Goal: Information Seeking & Learning: Understand process/instructions

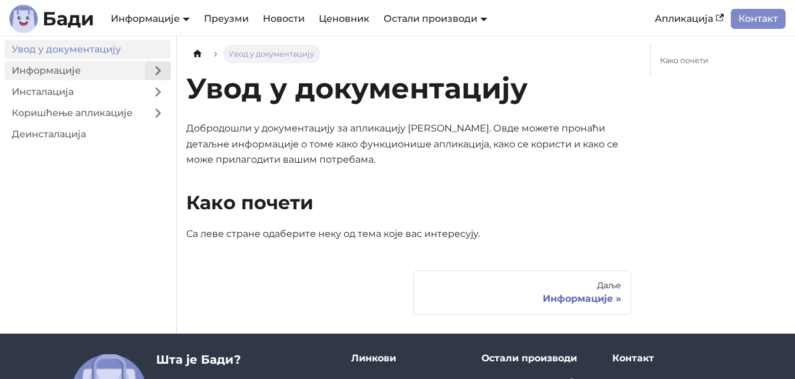
click at [158, 67] on button "Expand sidebar category 'Информације'" at bounding box center [158, 70] width 26 height 19
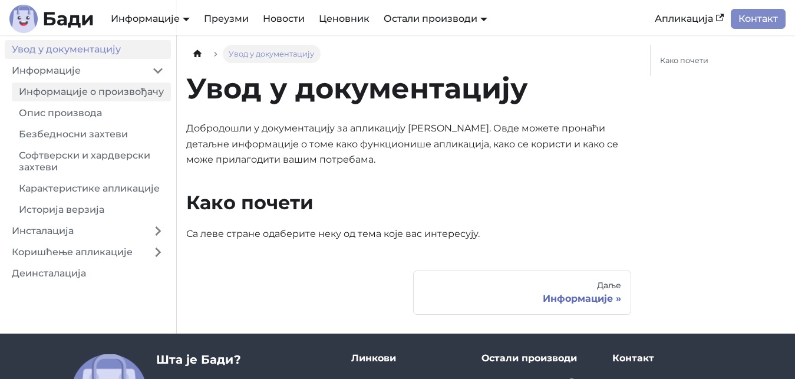
click at [90, 94] on link "Информације о произвођачу" at bounding box center [91, 91] width 159 height 19
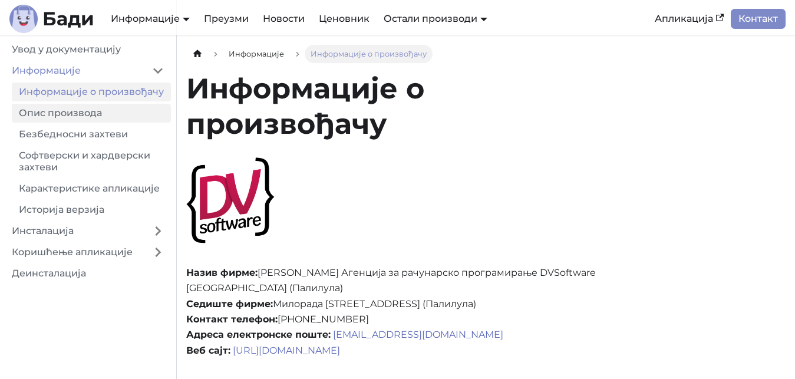
click at [68, 110] on link "Опис производа" at bounding box center [91, 113] width 159 height 19
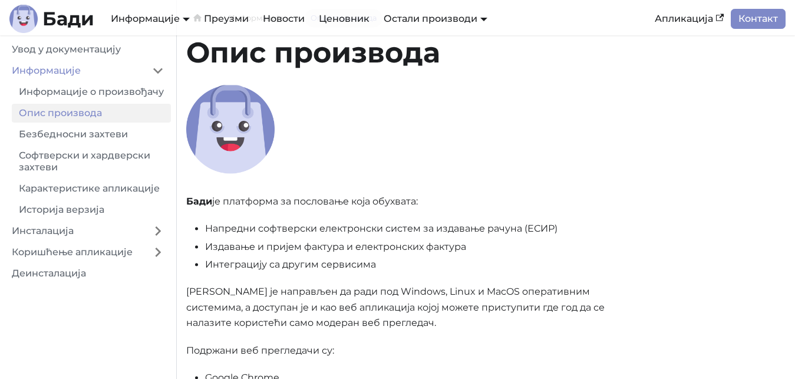
scroll to position [60, 0]
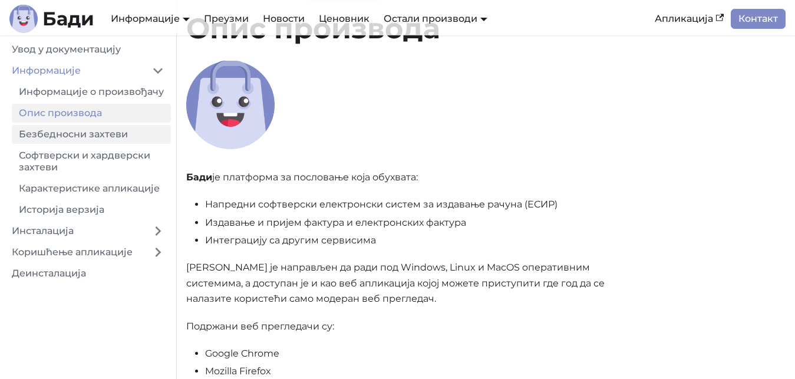
click at [57, 133] on link "Безбедносни захтеви" at bounding box center [91, 134] width 159 height 19
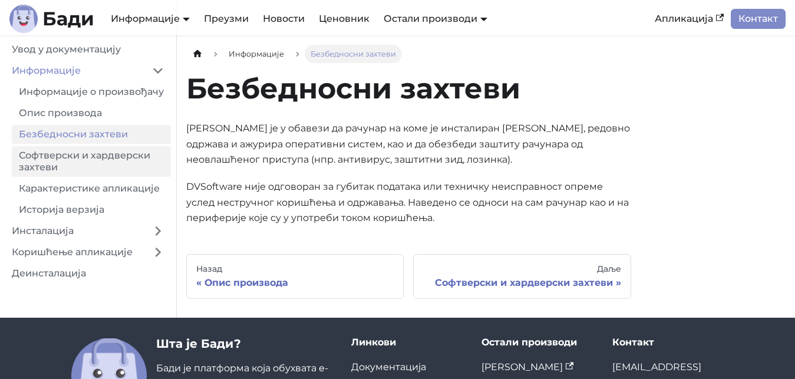
click at [99, 150] on link "Софтверски и хардверски захтеви" at bounding box center [91, 161] width 159 height 31
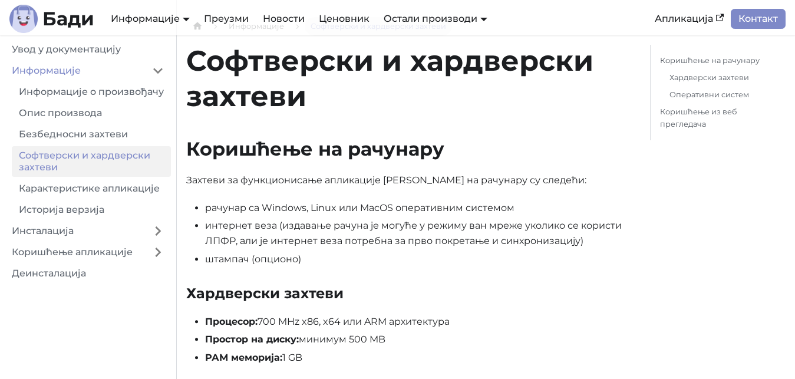
scroll to position [60, 0]
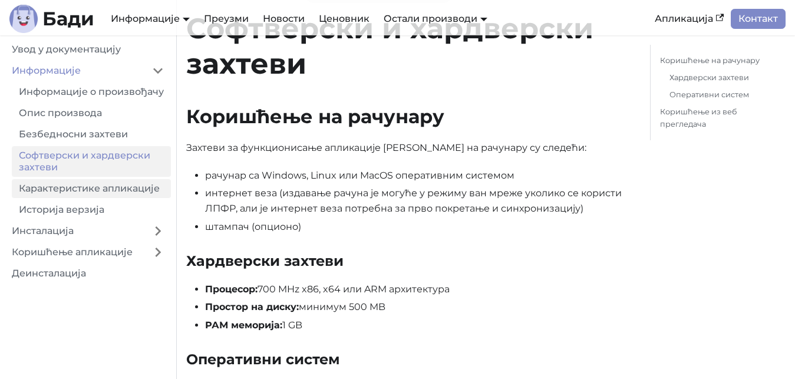
click at [91, 194] on link "Карактеристике апликације" at bounding box center [91, 188] width 159 height 19
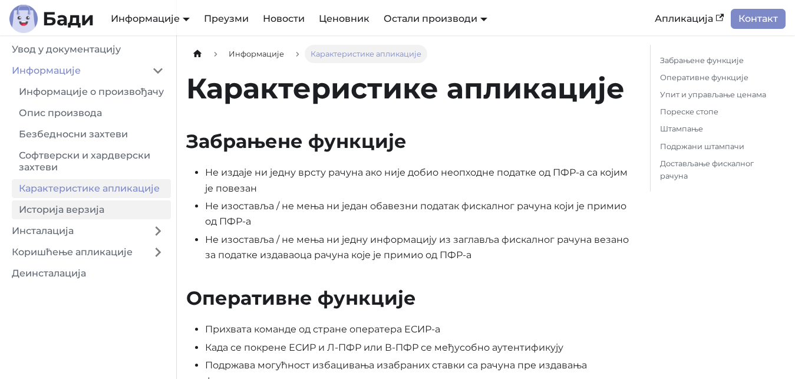
click at [74, 206] on link "Историја верзија" at bounding box center [91, 209] width 159 height 19
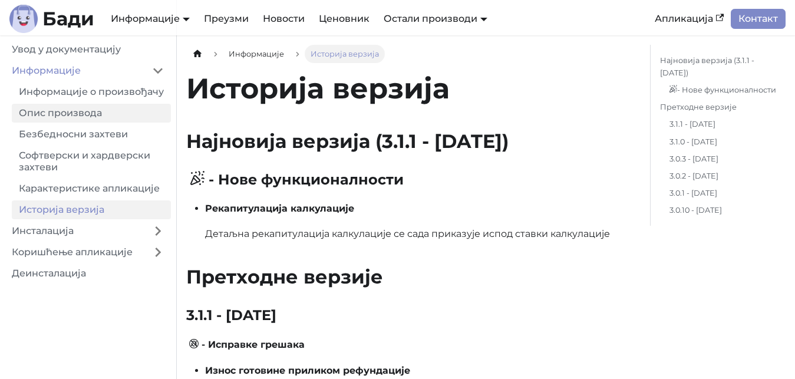
click at [60, 117] on link "Опис производа" at bounding box center [91, 113] width 159 height 19
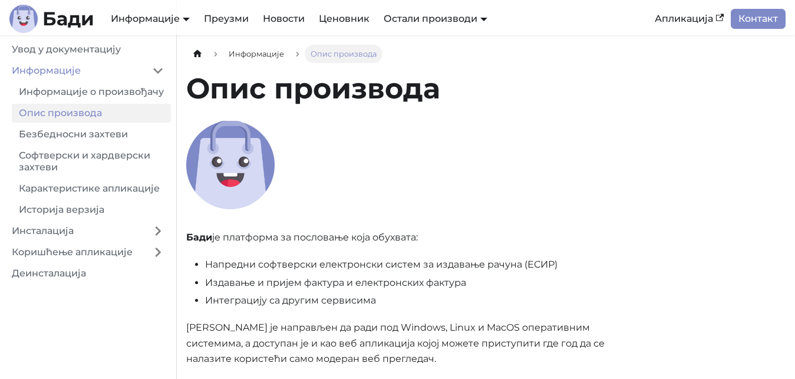
click at [86, 117] on link "Опис производа" at bounding box center [91, 113] width 159 height 19
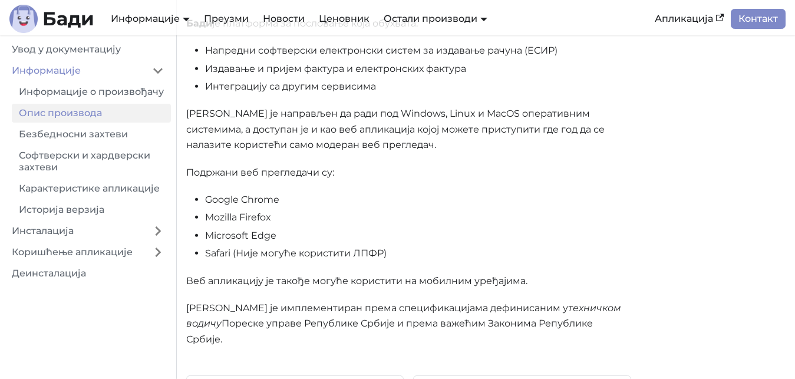
scroll to position [240, 0]
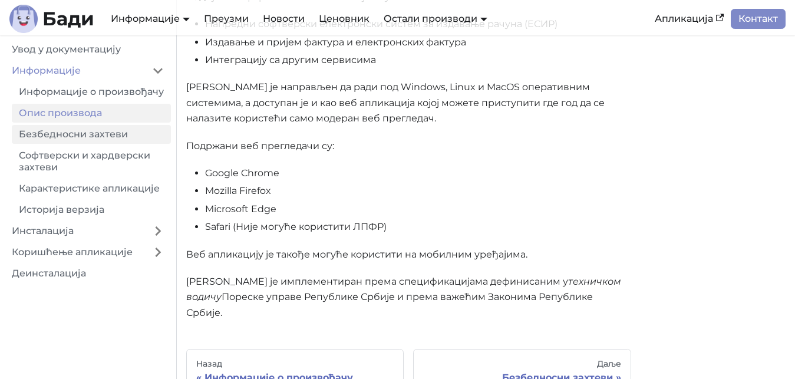
click at [63, 129] on link "Безбедносни захтеви" at bounding box center [91, 134] width 159 height 19
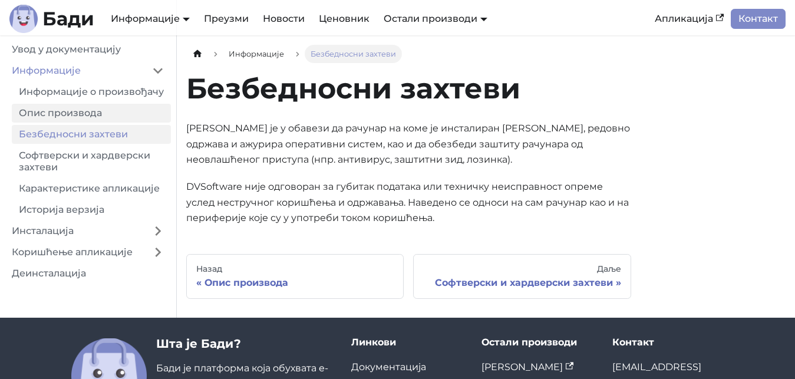
click at [63, 115] on link "Опис производа" at bounding box center [91, 113] width 159 height 19
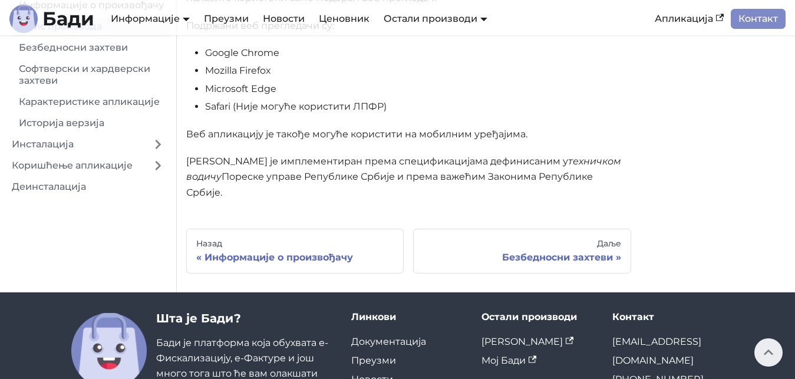
scroll to position [180, 0]
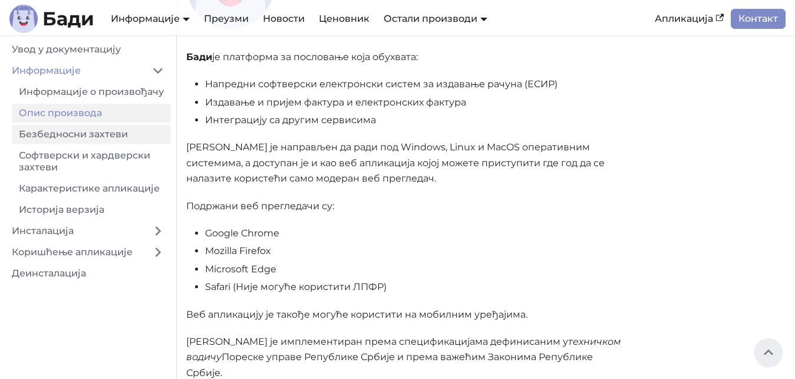
click at [53, 134] on link "Безбедносни захтеви" at bounding box center [91, 134] width 159 height 19
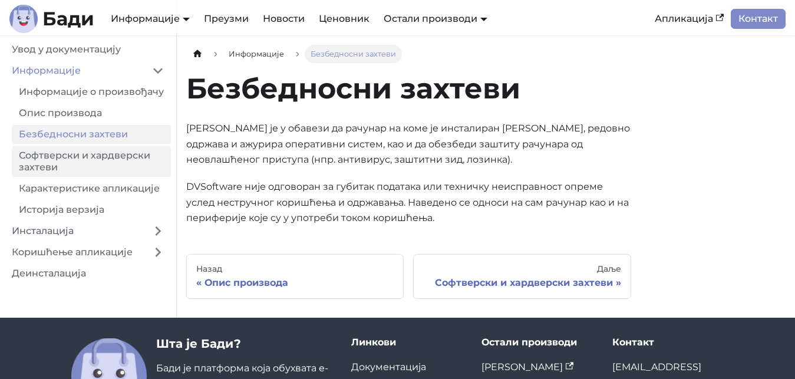
click at [51, 160] on link "Софтверски и хардверски захтеви" at bounding box center [91, 161] width 159 height 31
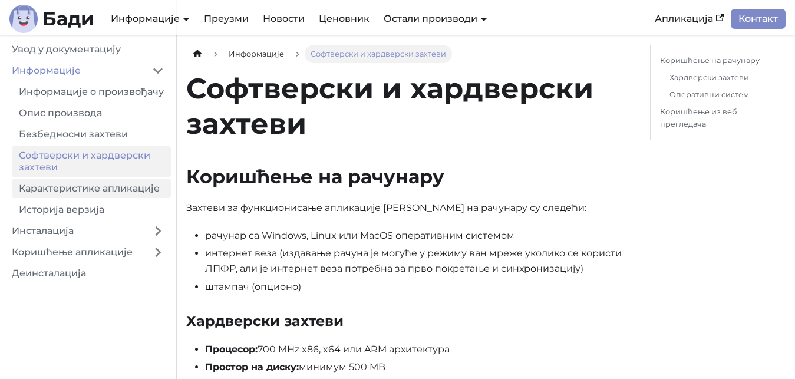
click at [50, 183] on link "Карактеристике апликације" at bounding box center [91, 188] width 159 height 19
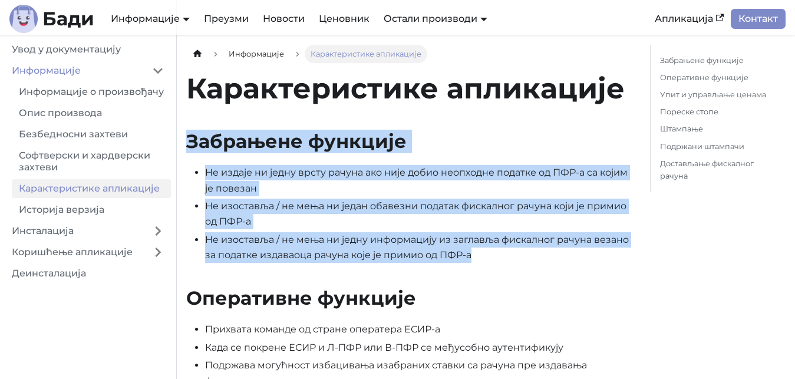
drag, startPoint x: 188, startPoint y: 140, endPoint x: 497, endPoint y: 265, distance: 332.4
copy div "Забрањене функције Не издаје ни једну врсту рачуна ако није добио неопходне под…"
click at [297, 150] on h2 "Забрањене функције" at bounding box center [408, 142] width 445 height 24
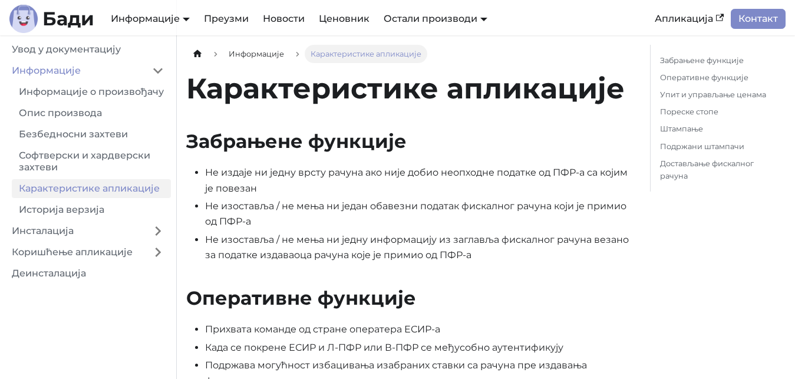
click at [296, 141] on h2 "Забрањене функције" at bounding box center [408, 142] width 445 height 24
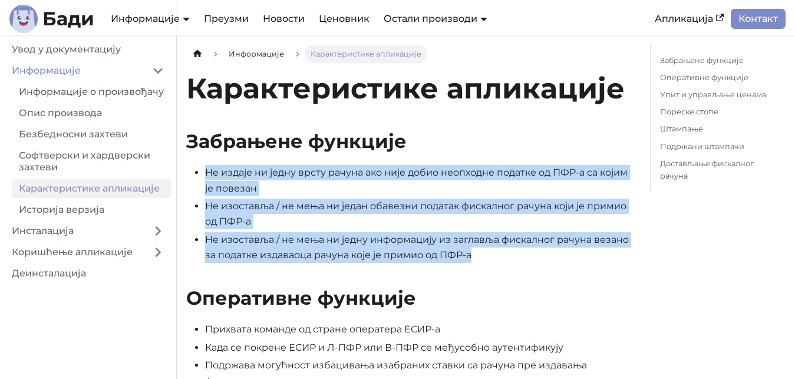
drag, startPoint x: 473, startPoint y: 253, endPoint x: 199, endPoint y: 174, distance: 285.8
click at [199, 174] on ul "Не издаје ни једну врсту рачуна ако није добио неопходне податке од ПФР-а са ко…" at bounding box center [408, 214] width 445 height 98
copy ul "Не издаје ни једну врсту рачуна ако није добио неопходне податке од ПФР-а са ко…"
click at [355, 221] on li "Не изоставља / не мења ни један обавезни податак фискалног рачуна који је прими…" at bounding box center [418, 214] width 426 height 31
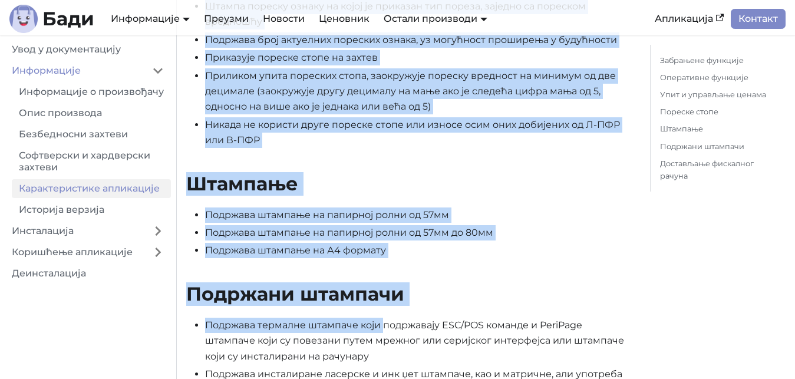
scroll to position [1200, 0]
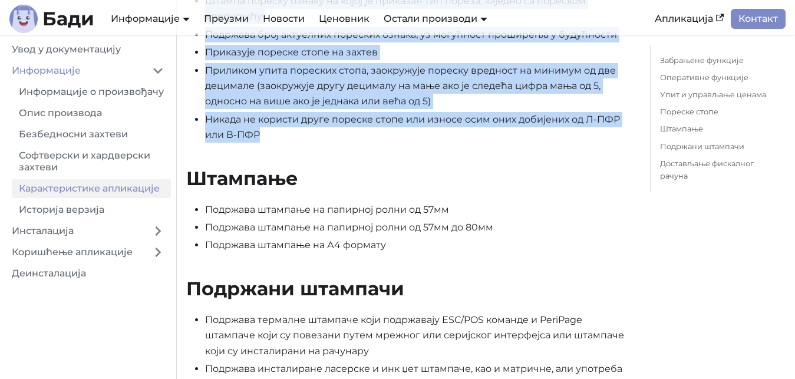
drag, startPoint x: 188, startPoint y: 52, endPoint x: 290, endPoint y: 144, distance: 137.2
copy div "Lore i dolorsita consec Adip elitsedd eiu tempor inci ut la etdol / magnaaliqua…"
click at [317, 107] on li "Приликом упита пореских стопа, заокружује пореску вредност на минимум од две де…" at bounding box center [418, 86] width 426 height 47
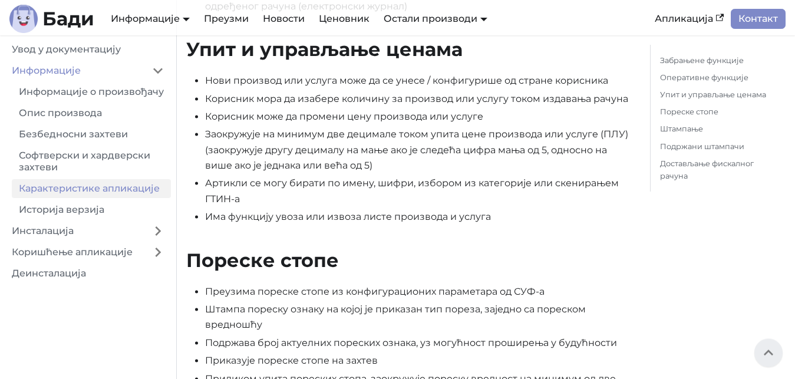
scroll to position [839, 0]
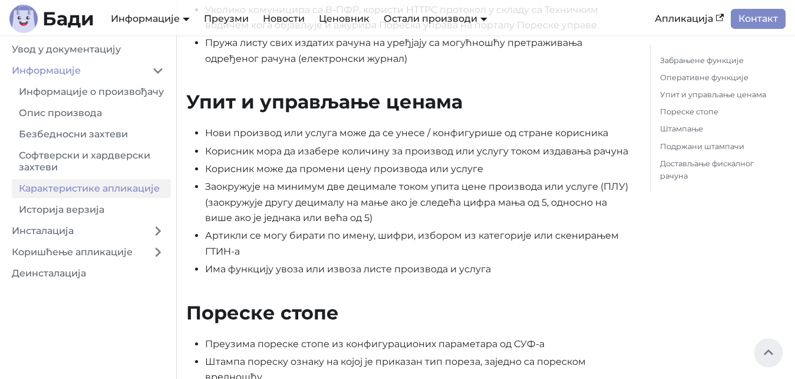
click at [354, 111] on h2 "Упит и управљање ценама" at bounding box center [408, 102] width 445 height 24
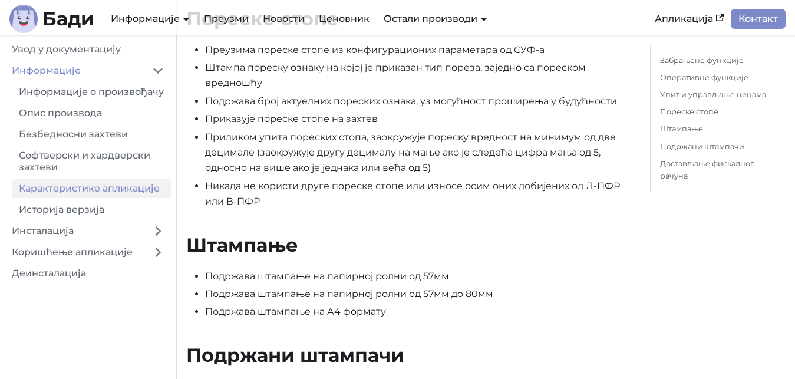
click at [360, 138] on li "Приликом упита пореских стопа, заокружује пореску вредност на минимум од две де…" at bounding box center [418, 153] width 426 height 47
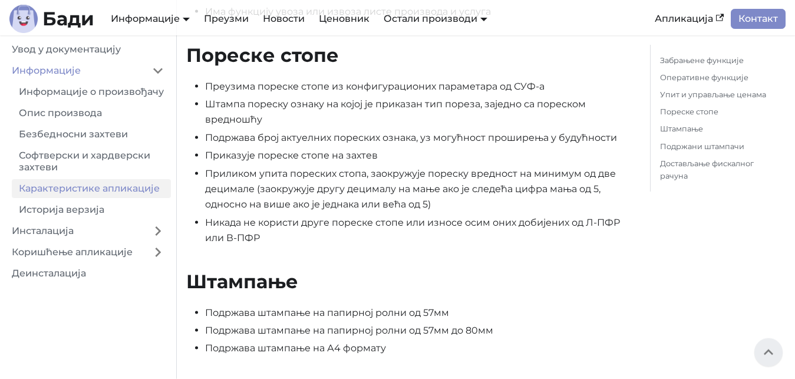
scroll to position [1038, 0]
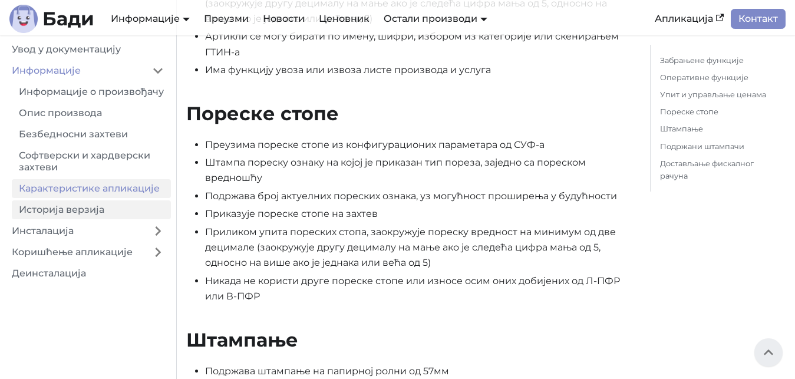
click at [85, 212] on link "Историја верзија" at bounding box center [91, 209] width 159 height 19
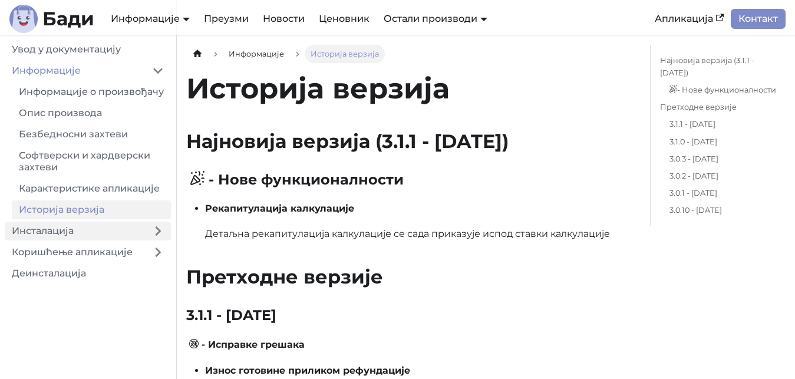
click at [82, 235] on link "Инсталација" at bounding box center [75, 230] width 140 height 19
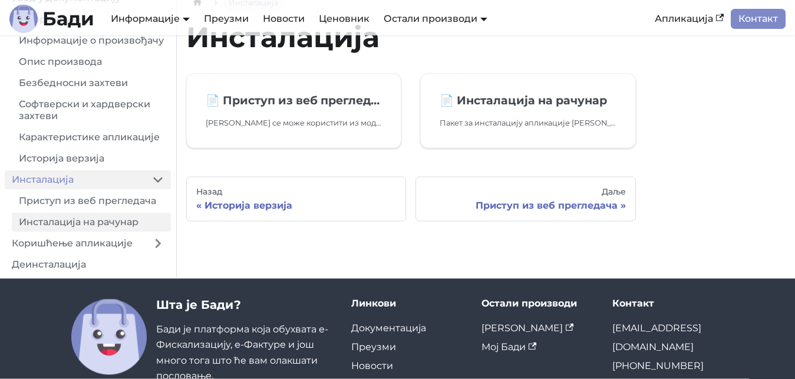
scroll to position [60, 0]
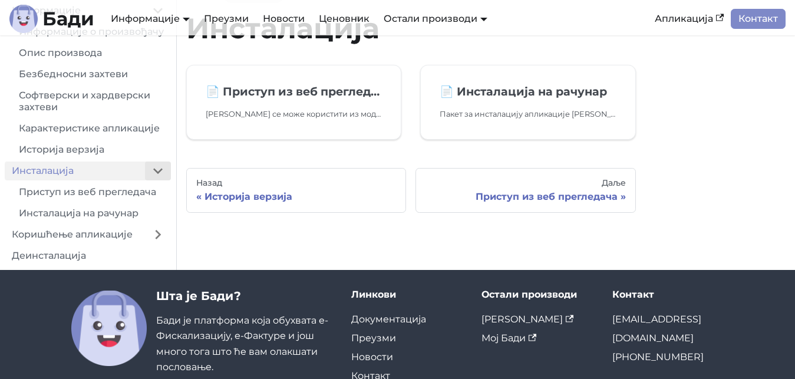
click at [155, 171] on button "Collapse sidebar category 'Инсталација'" at bounding box center [158, 170] width 26 height 19
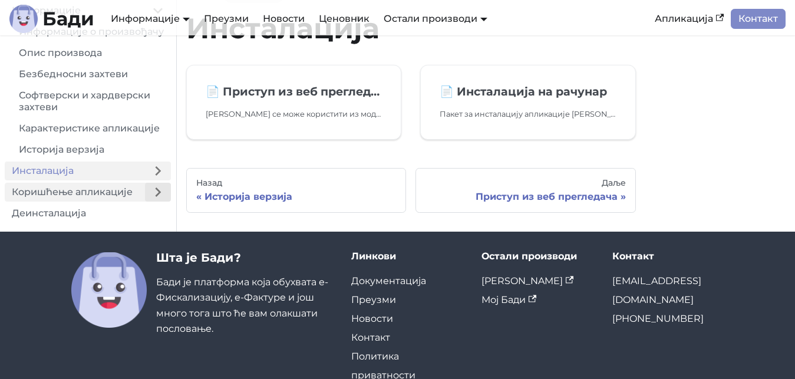
click at [154, 195] on button "Expand sidebar category 'Коришћење апликације'" at bounding box center [158, 192] width 26 height 19
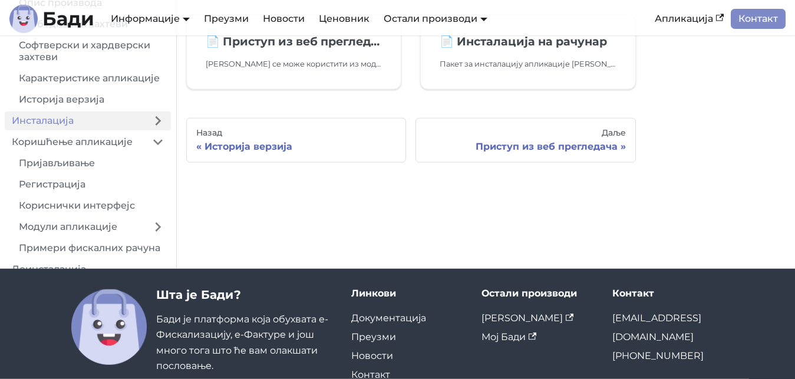
scroll to position [120, 0]
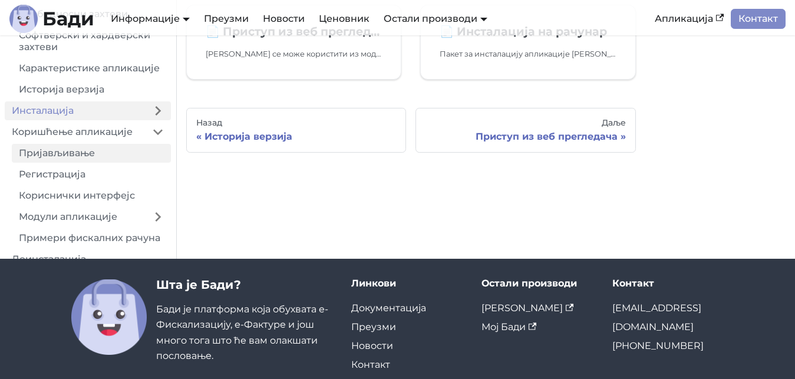
click at [56, 154] on link "Пријављивање" at bounding box center [91, 153] width 159 height 19
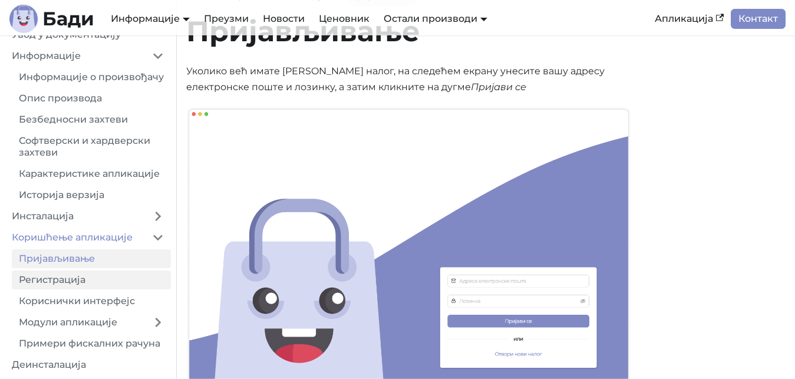
scroll to position [60, 0]
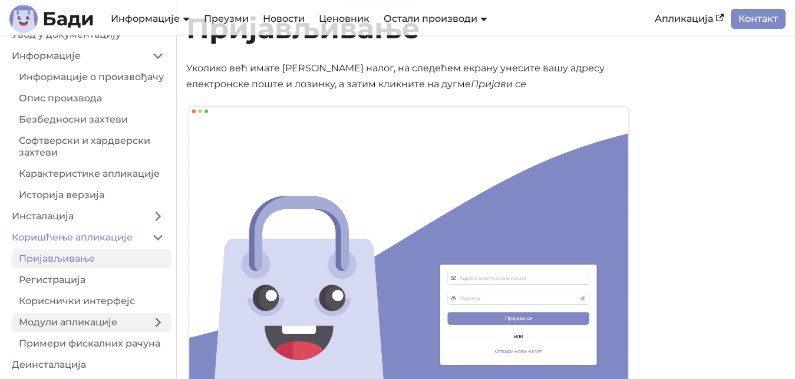
click at [104, 327] on link "Модули апликације" at bounding box center [78, 322] width 133 height 19
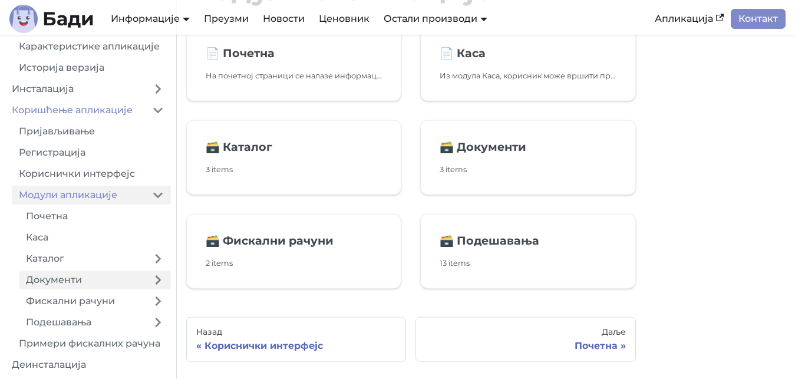
scroll to position [120, 0]
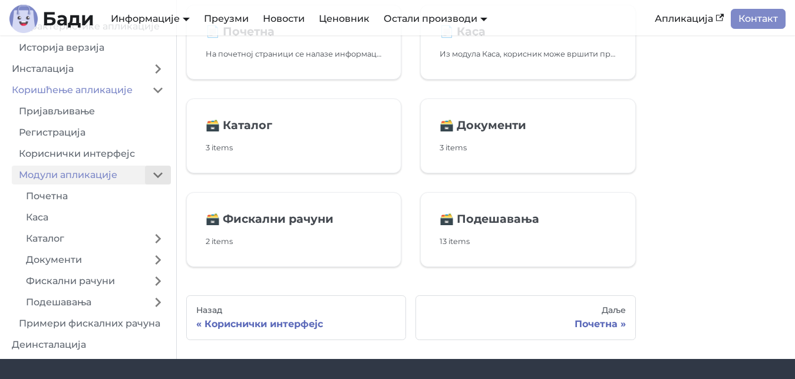
click at [158, 170] on button "Collapse sidebar category 'Модули апликације'" at bounding box center [158, 175] width 26 height 19
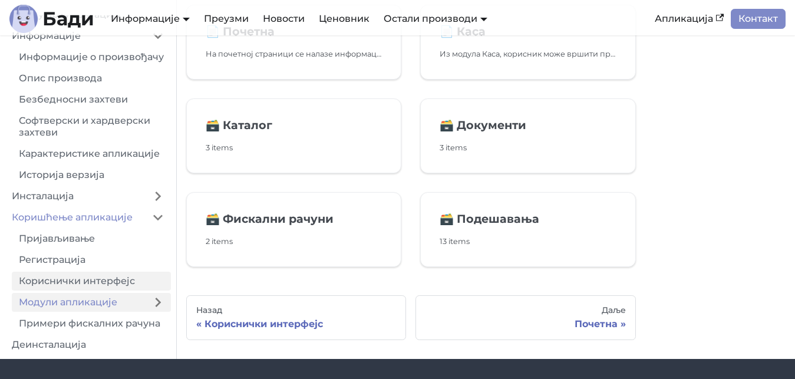
scroll to position [180, 0]
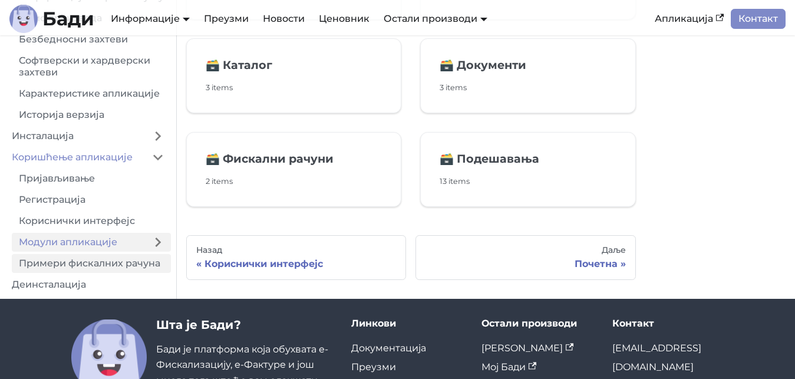
click at [114, 264] on link "Примери фискалних рачуна" at bounding box center [91, 263] width 159 height 19
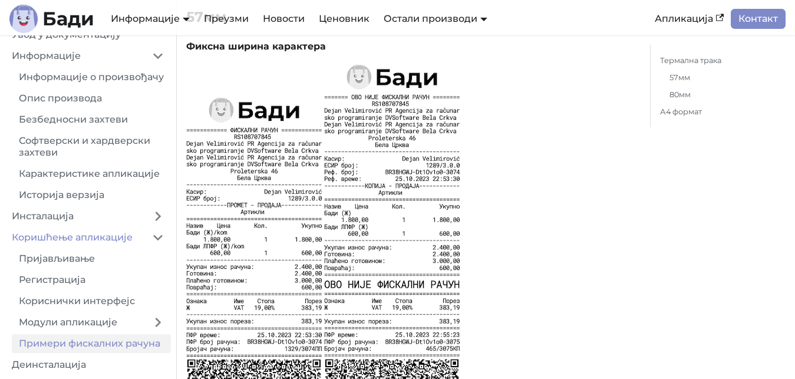
scroll to position [184, 0]
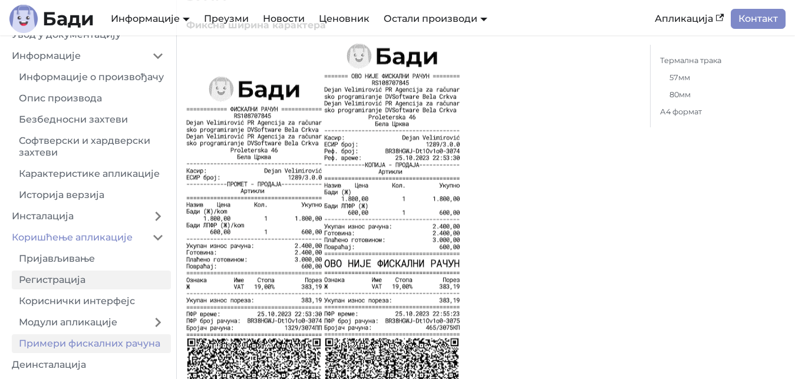
click at [73, 255] on link "Пријављивање" at bounding box center [91, 258] width 159 height 19
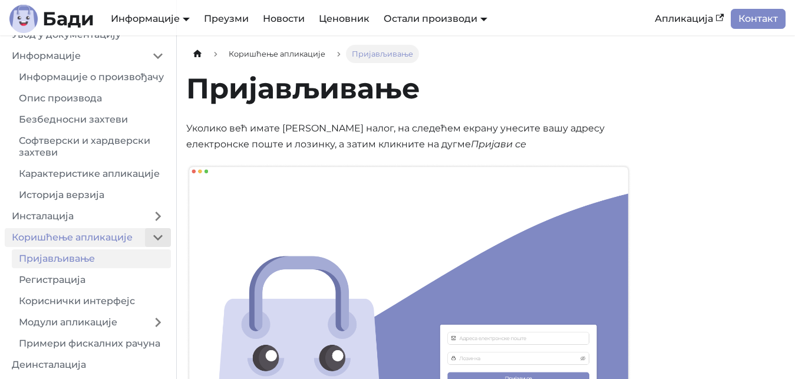
click at [161, 239] on button "Collapse sidebar category 'Коришћење апликације'" at bounding box center [158, 237] width 26 height 19
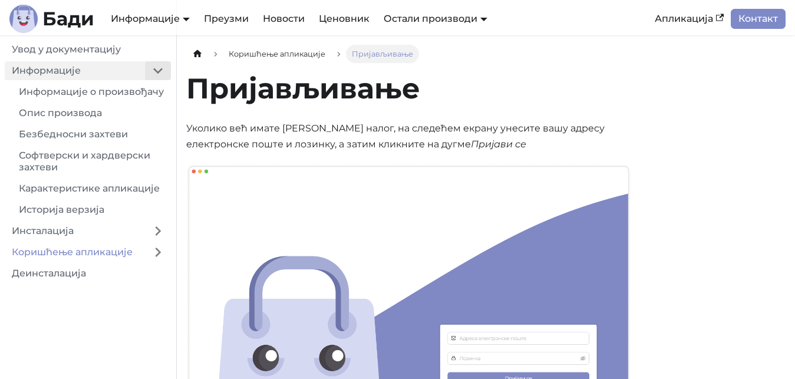
click at [155, 72] on button "Collapse sidebar category 'Информације'" at bounding box center [158, 70] width 26 height 19
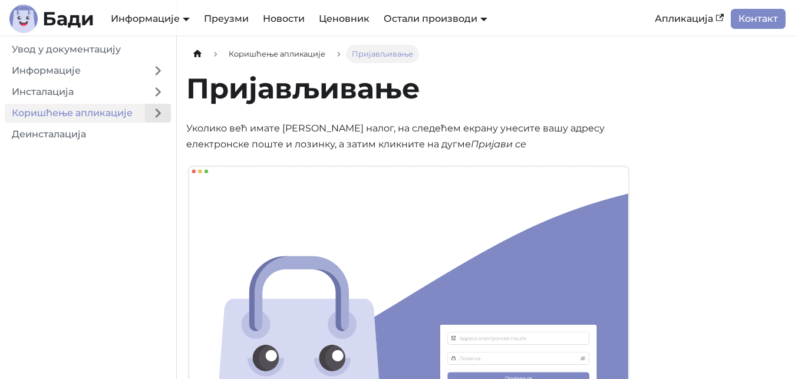
click at [155, 114] on button "Expand sidebar category 'Коришћење апликације'" at bounding box center [158, 113] width 26 height 19
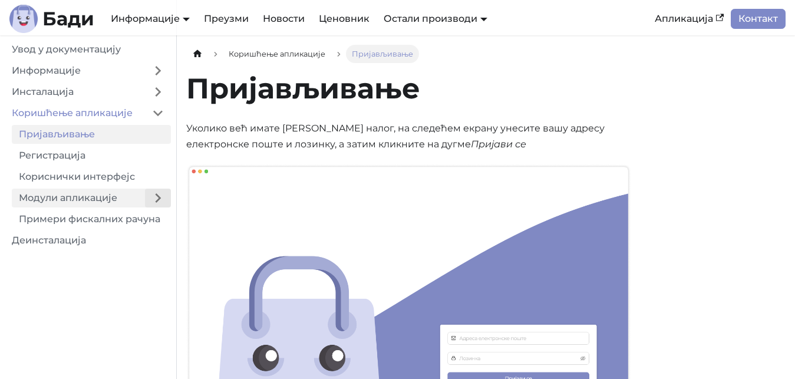
click at [158, 197] on button "Expand sidebar category 'Модули апликације'" at bounding box center [158, 197] width 26 height 19
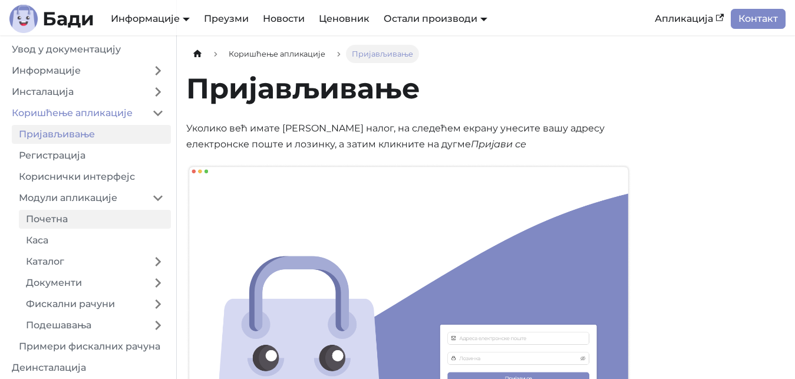
click at [84, 216] on link "Почетна" at bounding box center [95, 219] width 152 height 19
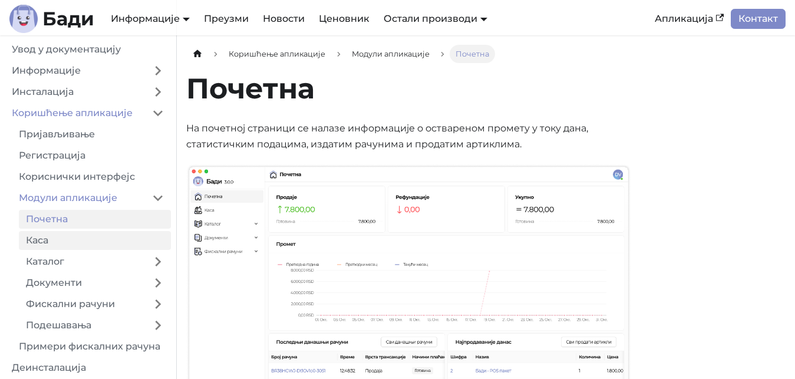
click at [76, 243] on link "Каса" at bounding box center [95, 240] width 152 height 19
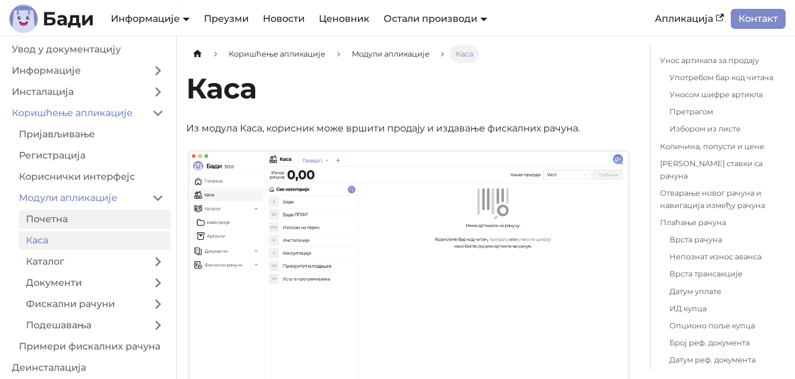
click at [73, 223] on link "Почетна" at bounding box center [95, 219] width 152 height 19
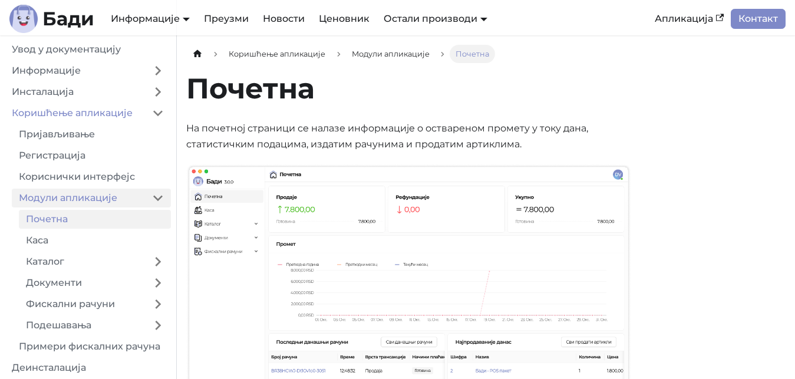
click at [101, 199] on link "Модули апликације" at bounding box center [78, 197] width 133 height 19
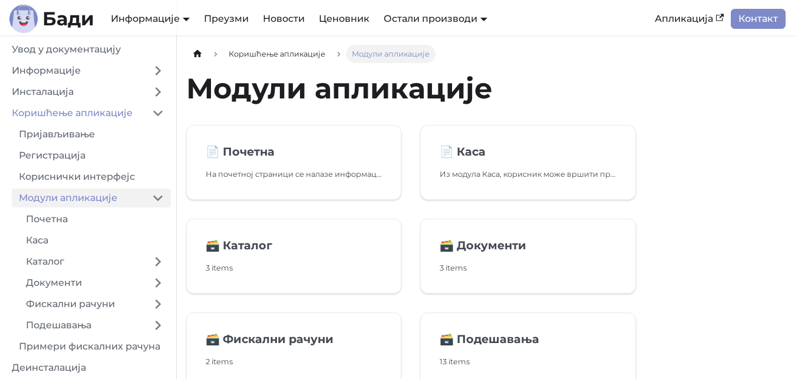
click at [370, 81] on h1 "Модули апликације" at bounding box center [410, 88] width 449 height 35
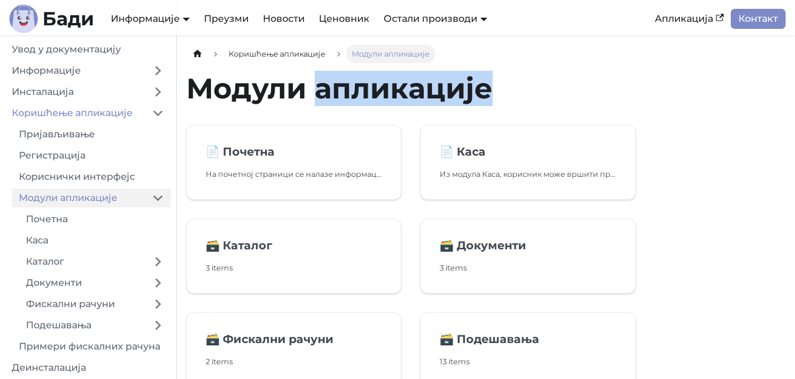
click at [370, 81] on h1 "Модули апликације" at bounding box center [410, 88] width 449 height 35
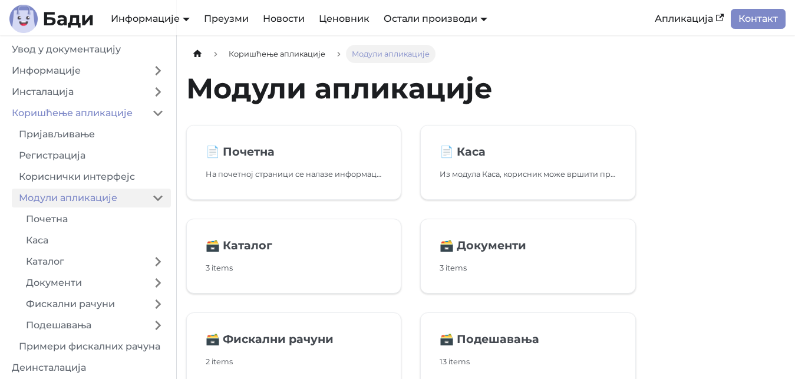
click at [370, 81] on h1 "Модули апликације" at bounding box center [410, 88] width 449 height 35
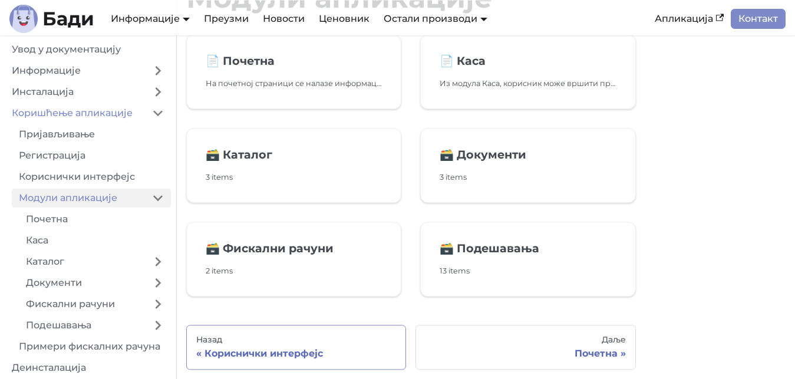
scroll to position [60, 0]
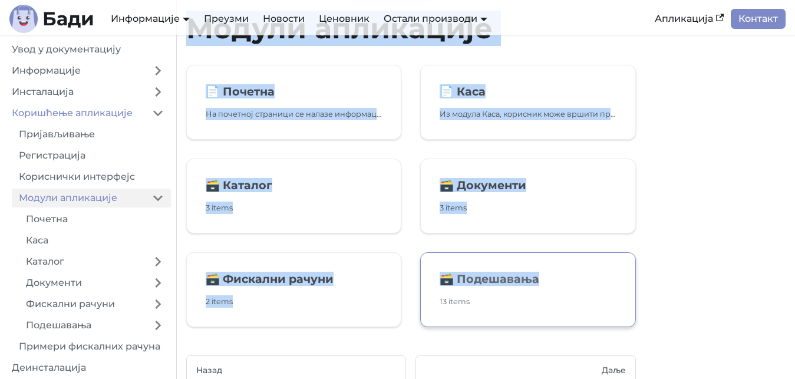
drag, startPoint x: 193, startPoint y: 52, endPoint x: 545, endPoint y: 285, distance: 422.2
copy div "Модули апликације 📄️ Почетна На почетној страници се налазе информације о оства…"
click at [281, 104] on link "📄️ Почетна На почетној страници се налазе информације о оствареном промету у то…" at bounding box center [293, 102] width 215 height 75
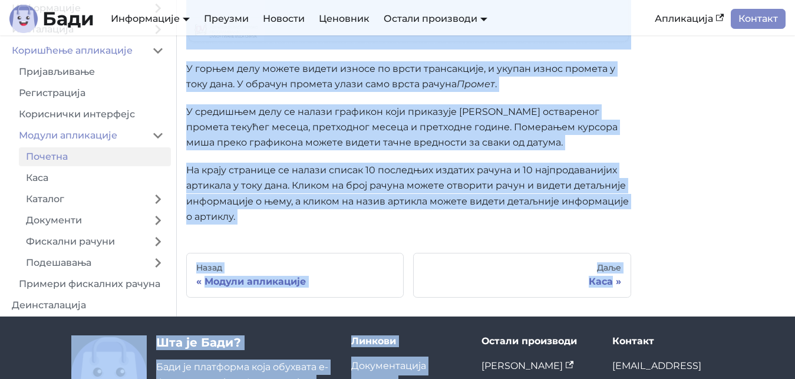
scroll to position [476, 0]
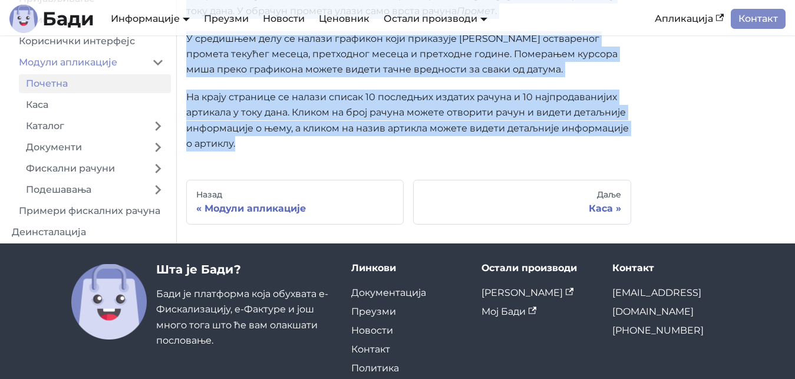
drag, startPoint x: 192, startPoint y: 93, endPoint x: 239, endPoint y: 142, distance: 67.9
copy div "Loremip Do sitametc adipisci el seddoe temporincid u laboreetdo magnaal e admi …"
click at [323, 140] on p "На крају странице се налази списак 10 последњих издатих рачуна и 10 најпродаван…" at bounding box center [408, 121] width 445 height 62
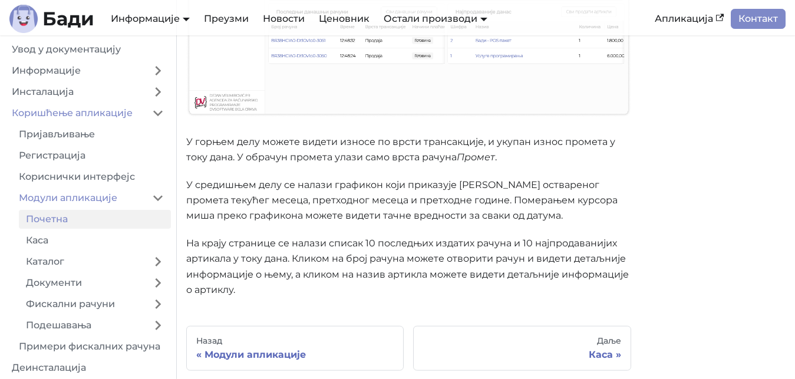
scroll to position [356, 0]
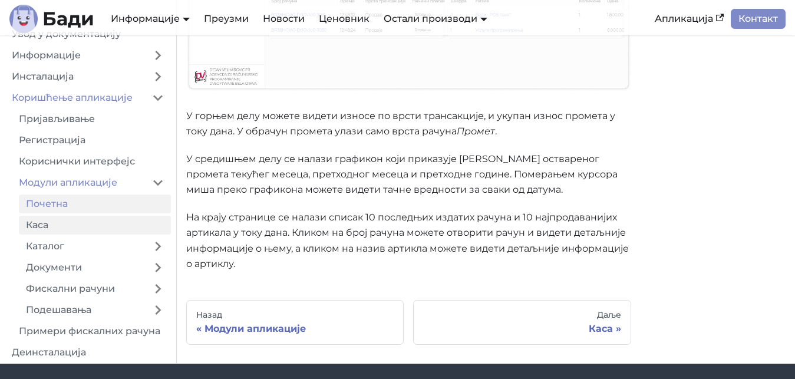
click at [49, 224] on link "Каса" at bounding box center [95, 225] width 152 height 19
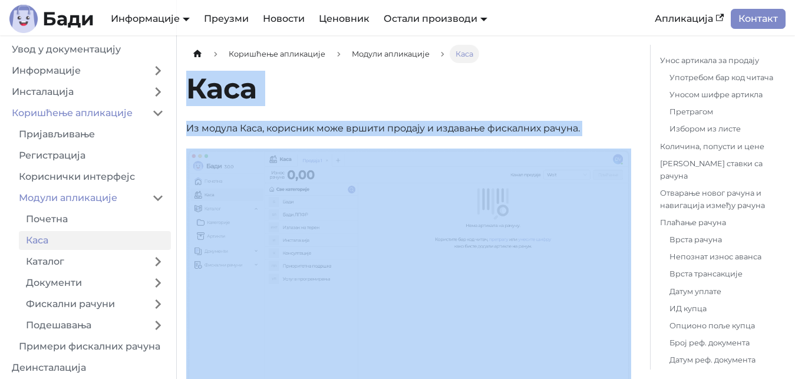
drag, startPoint x: 557, startPoint y: 195, endPoint x: 193, endPoint y: 96, distance: 376.7
copy div "Lore Ip dolors Amet, consecte adip elitse doeiusm t incididu utlaboree dolore. …"
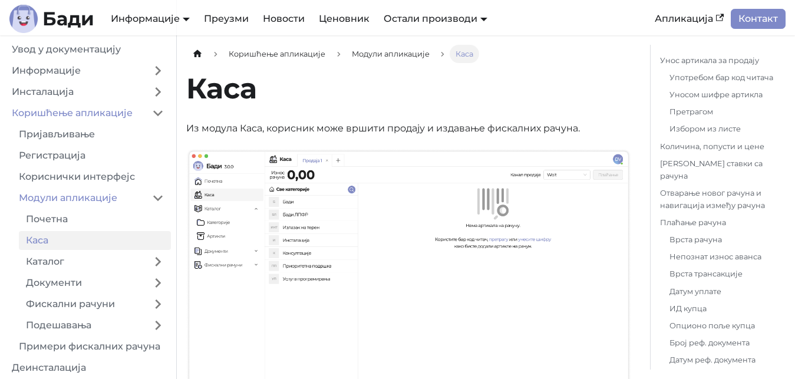
click at [41, 272] on ul "Почетна Каса Каталог Документи Фискални рачуни Подешавања" at bounding box center [91, 272] width 159 height 125
click at [44, 263] on link "Каталог" at bounding box center [82, 261] width 126 height 19
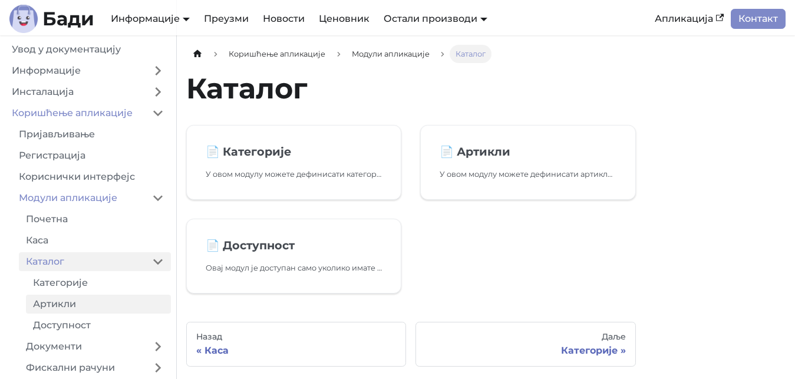
click at [70, 303] on link "Артикли" at bounding box center [98, 304] width 145 height 19
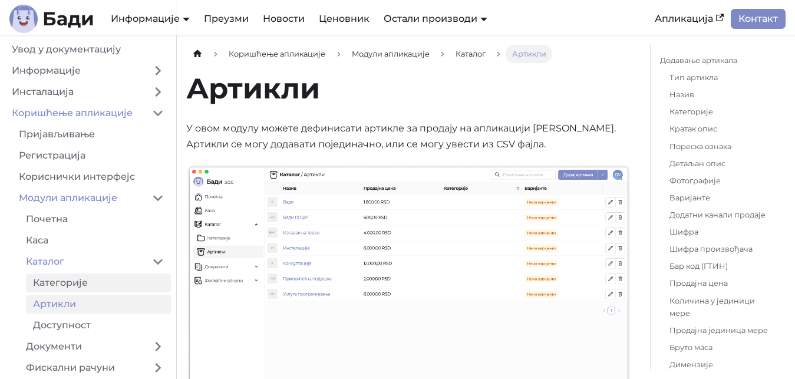
click at [70, 286] on link "Категорије" at bounding box center [98, 282] width 145 height 19
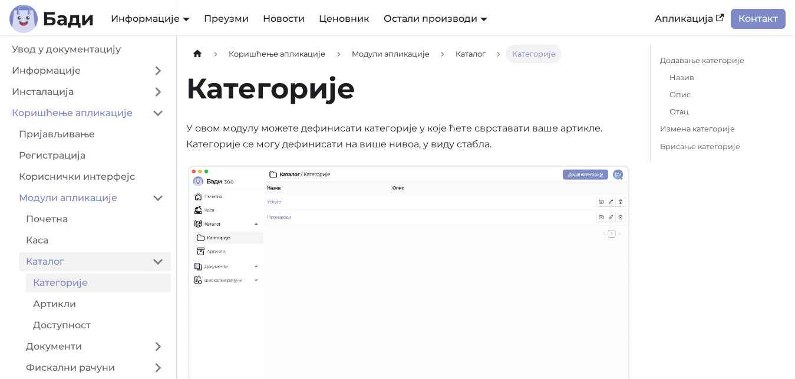
click at [59, 264] on link "Каталог" at bounding box center [82, 261] width 126 height 19
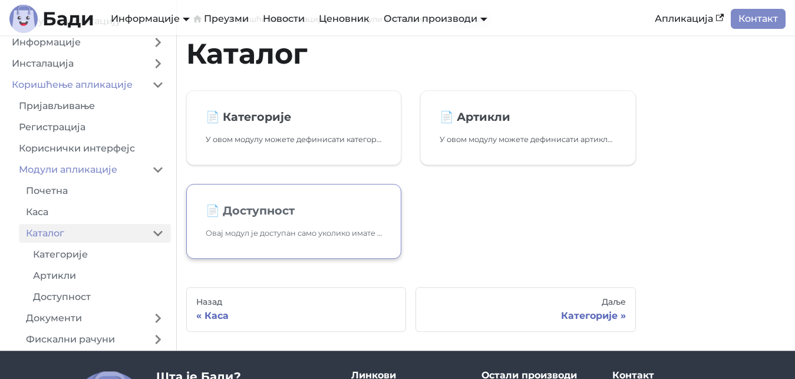
scroll to position [60, 0]
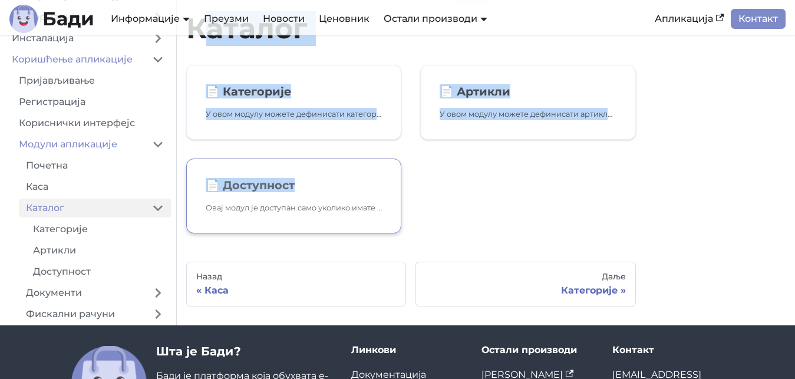
drag, startPoint x: 197, startPoint y: 55, endPoint x: 305, endPoint y: 188, distance: 171.7
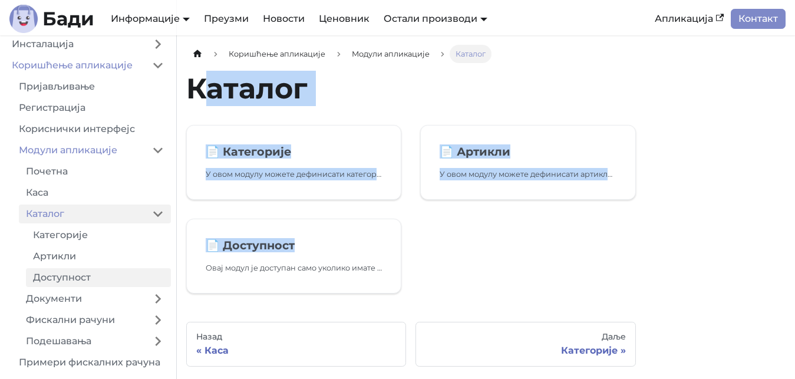
scroll to position [67, 0]
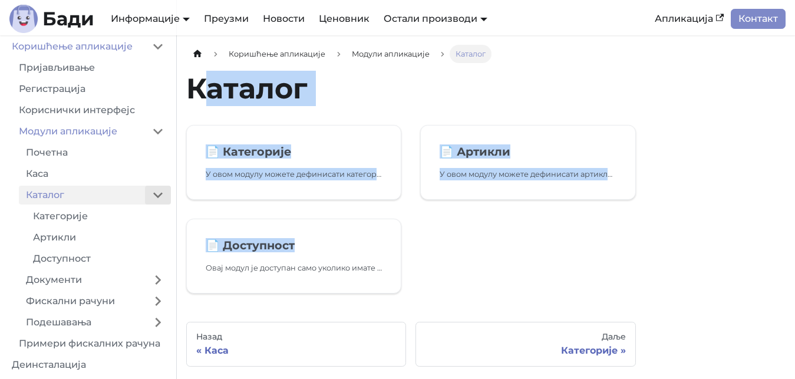
click at [162, 192] on button "Collapse sidebar category 'Каталог'" at bounding box center [158, 195] width 26 height 19
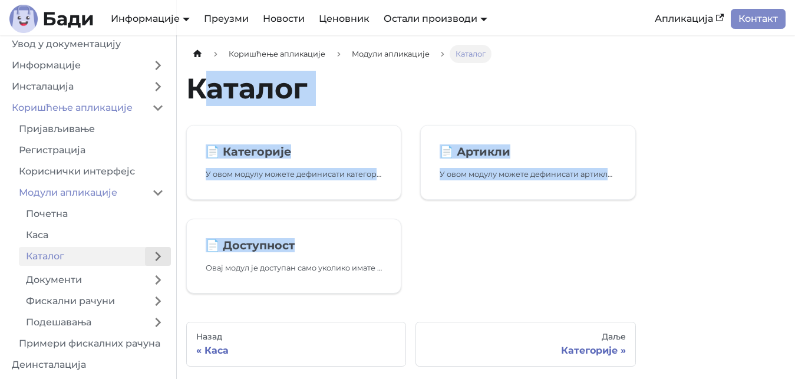
scroll to position [3, 0]
click at [156, 282] on button "Expand sidebar category 'Документи'" at bounding box center [158, 279] width 26 height 19
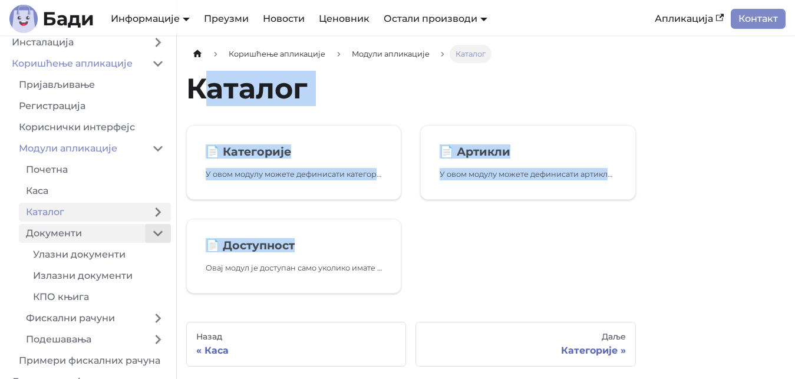
scroll to position [67, 0]
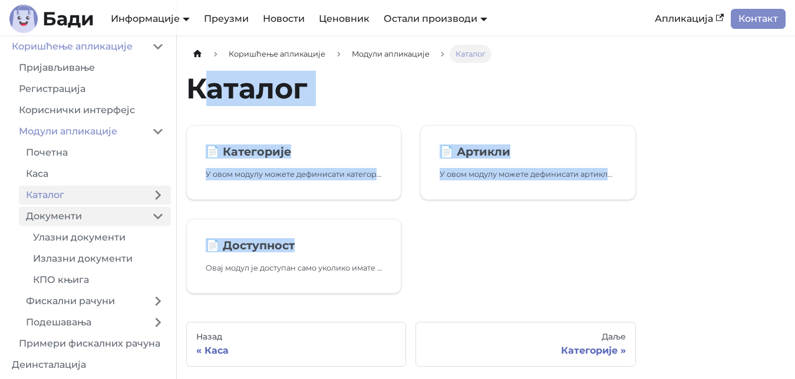
click at [50, 221] on link "Документи" at bounding box center [82, 216] width 126 height 19
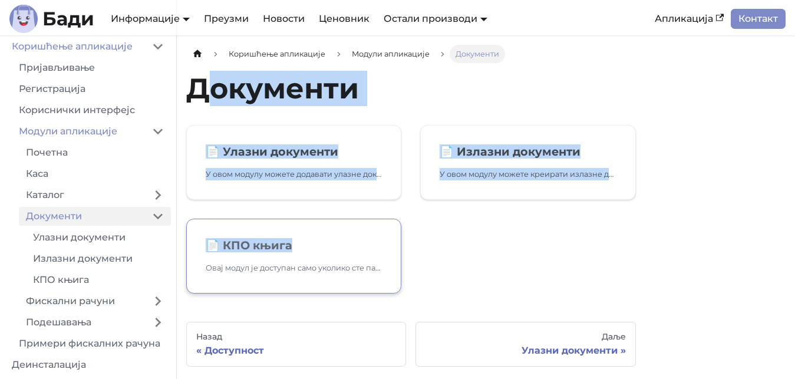
drag, startPoint x: 198, startPoint y: 114, endPoint x: 376, endPoint y: 256, distance: 227.6
click at [395, 324] on link "Назад Доступност" at bounding box center [296, 344] width 220 height 45
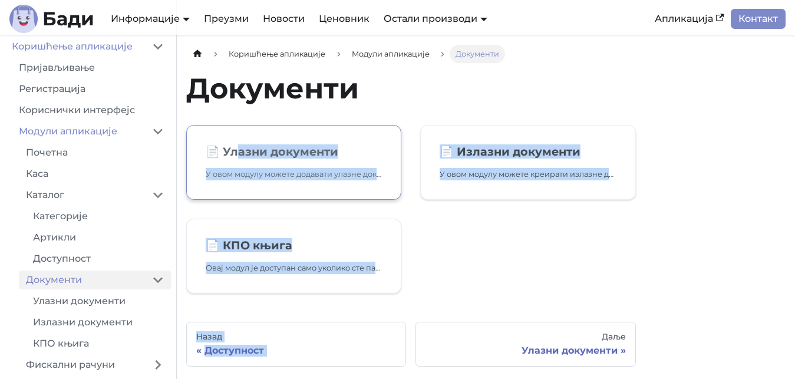
drag, startPoint x: 431, startPoint y: 321, endPoint x: 236, endPoint y: 150, distance: 259.6
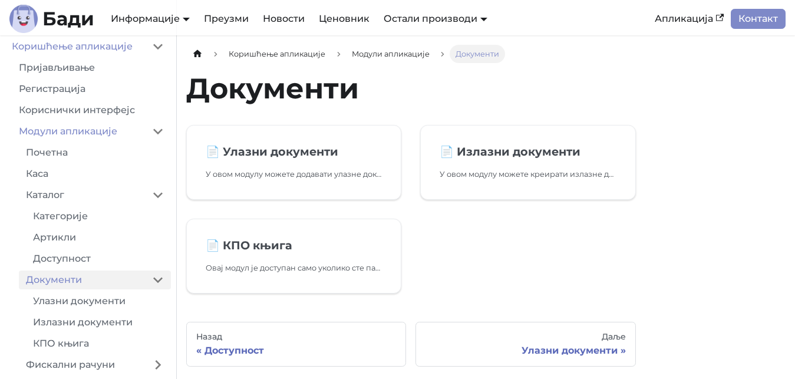
click at [436, 58] on li "Модули апликације" at bounding box center [398, 54] width 104 height 18
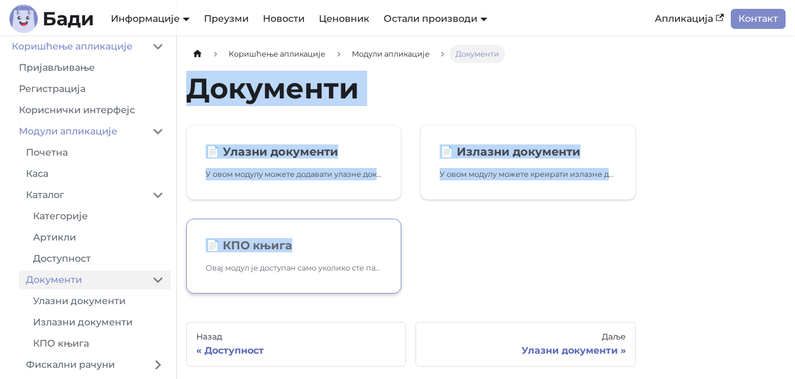
drag, startPoint x: 188, startPoint y: 88, endPoint x: 342, endPoint y: 251, distance: 223.8
copy div "Документи 📄️ Улазни документи У овом модулу можете додавати улазне документе, и…"
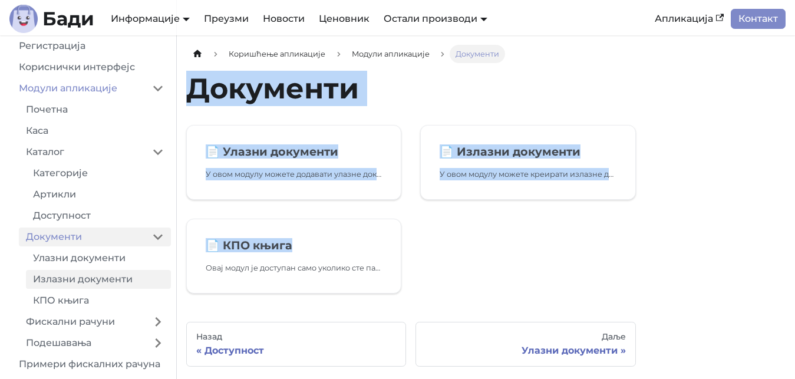
scroll to position [130, 0]
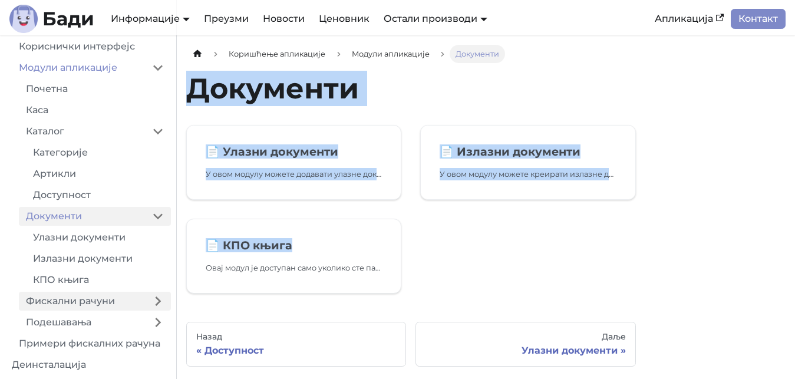
click at [126, 296] on link "Фискални рачуни" at bounding box center [82, 301] width 126 height 19
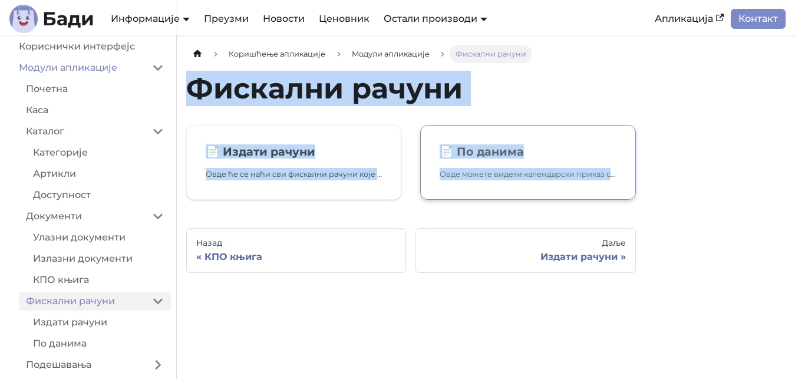
drag, startPoint x: 190, startPoint y: 92, endPoint x: 631, endPoint y: 185, distance: 451.5
copy div "Фискални рачуни 📄️ Издати рачуни Овде ће се наћи сви фискални рачуни које сте и…"
